Goal: Find specific page/section: Find specific page/section

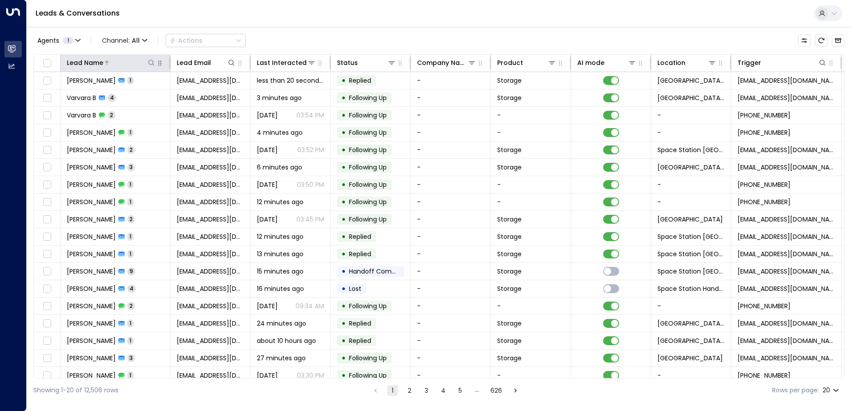
click at [150, 62] on icon at bounding box center [151, 62] width 7 height 7
click at [134, 94] on input "text" at bounding box center [151, 95] width 123 height 16
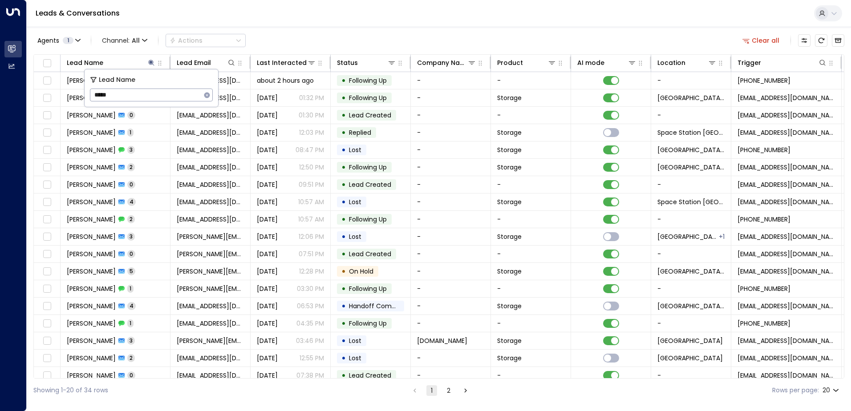
type input "******"
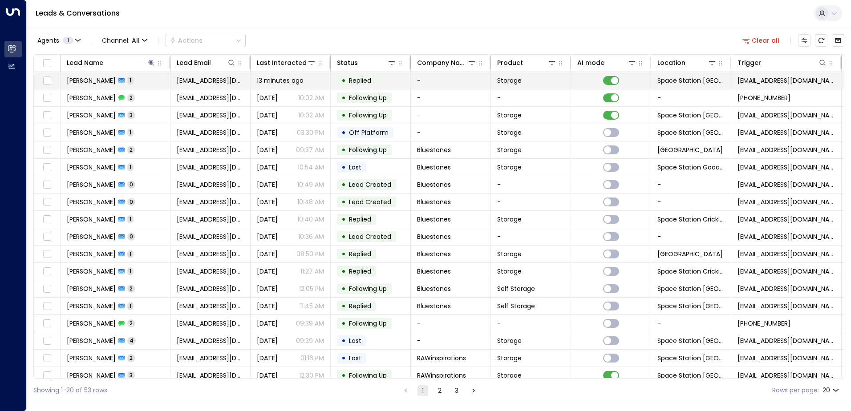
click at [382, 81] on td "• Replied" at bounding box center [371, 80] width 80 height 17
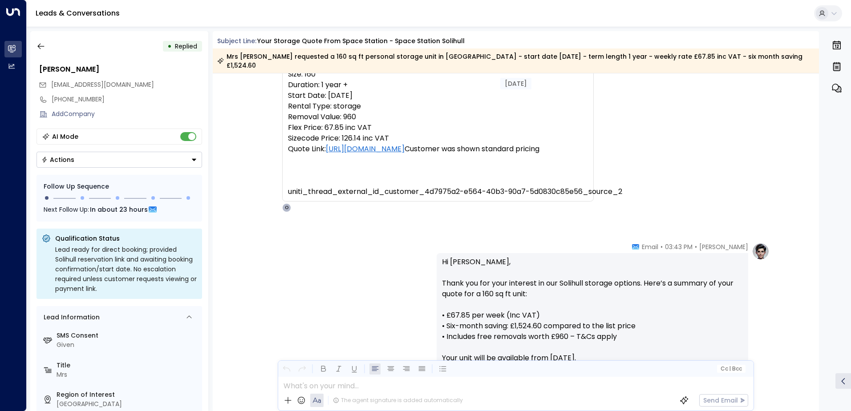
scroll to position [77, 0]
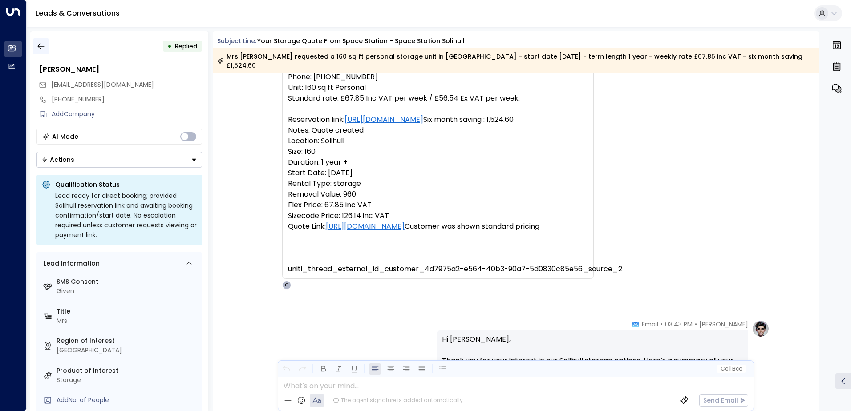
click at [44, 49] on icon "button" at bounding box center [40, 46] width 9 height 9
